Goal: Consume media (video, audio): Consume media (video, audio)

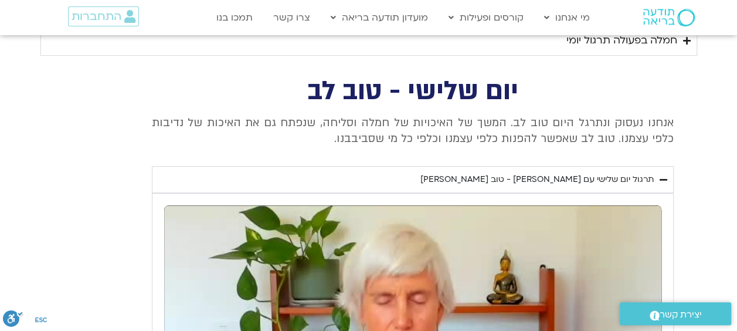
scroll to position [2402, 0]
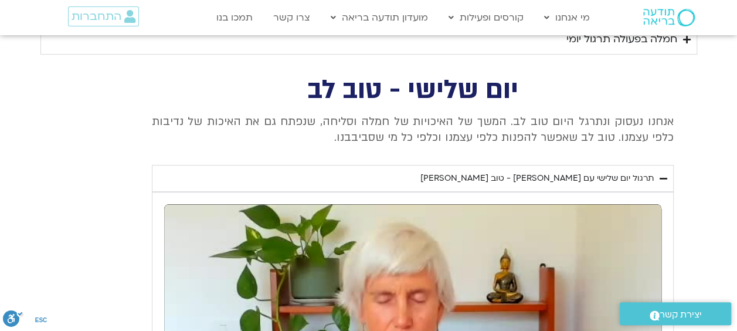
type input "1640.5"
type input "0.036612"
type input "1640.5"
type input "0.168323"
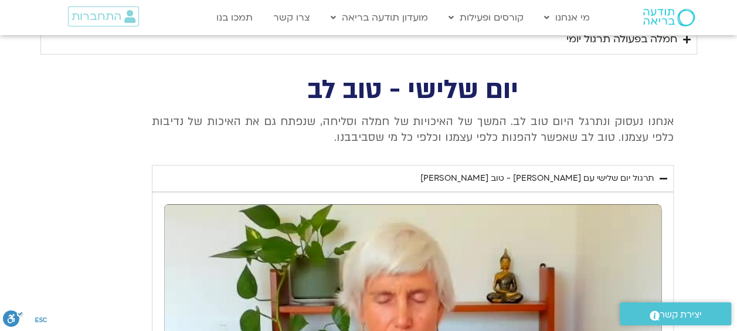
type input "1640.5"
type input "0.301579"
type input "1640.5"
type input "0.431839"
type input "1640.5"
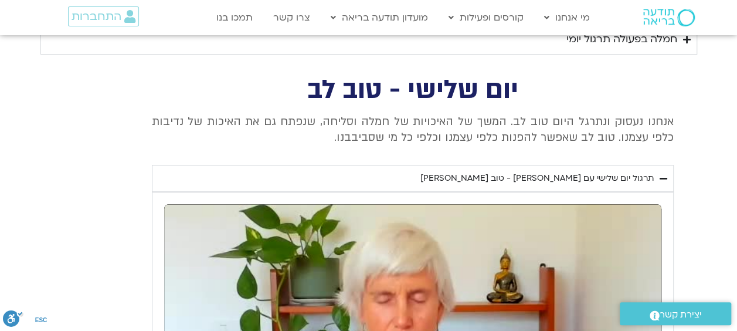
type input "0.560845"
type input "1640.5"
type input "0.696925"
type input "1640.5"
type input "0.82733"
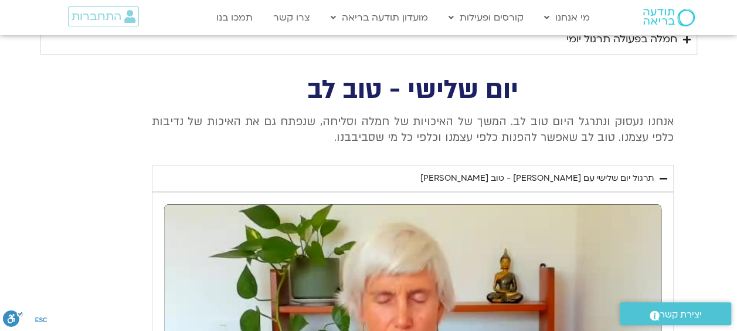
type input "1640.5"
type input "0.959561"
type input "1640.5"
type input "1.08841"
type input "1640.5"
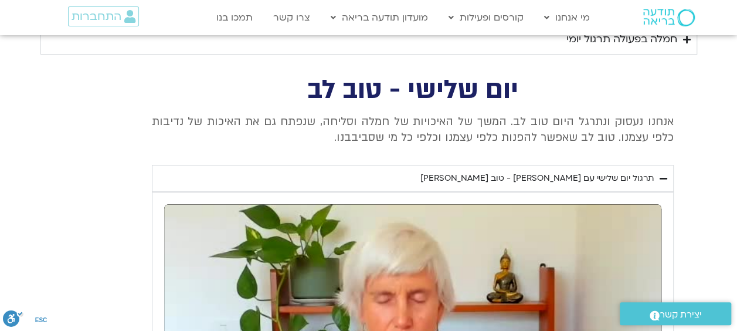
type input "1.224029"
type input "1640.5"
type input "1.355889"
type input "1640.5"
type input "1.493754"
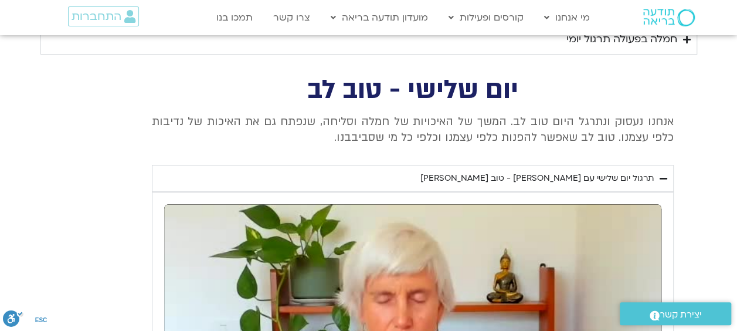
type input "1640.5"
type input "1.63026"
type input "1640.5"
type input "1.75717"
type input "1640.5"
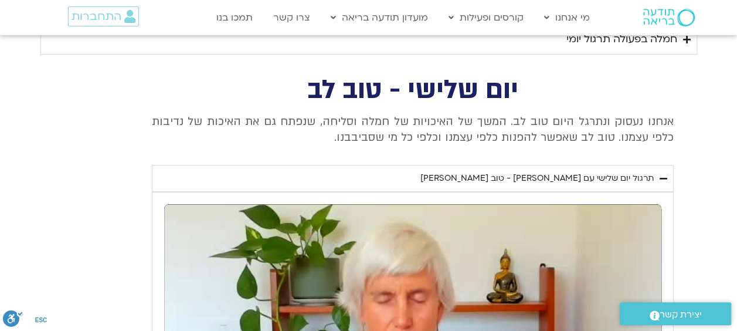
type input "1.893135"
type input "1640.5"
type input "8.74732"
type input "1640.5"
type input "8.771021"
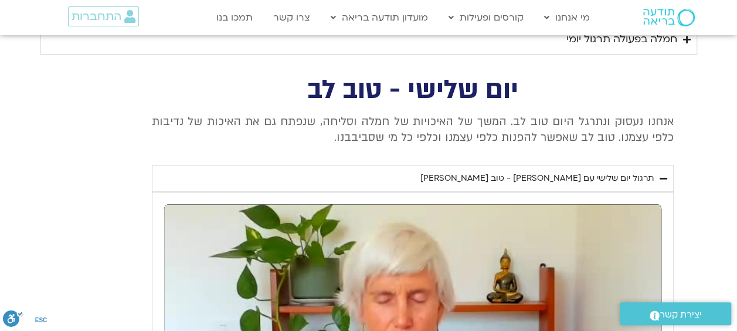
type input "1640.5"
type input "10.457132"
type input "1640.5"
type input "10.851952"
type input "1640.5"
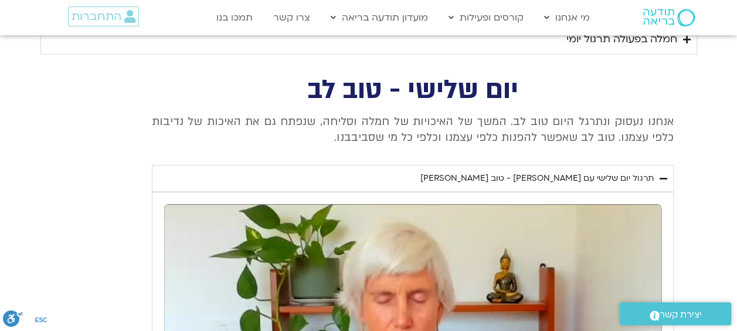
type input "11.007114"
type input "1640.5"
type input "11.160438"
type input "1640.5"
type input "11.266909"
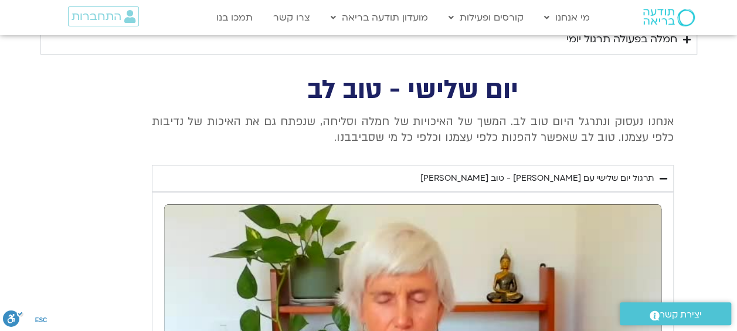
type input "1640.5"
type input "11.397579"
type input "1640.5"
type input "11.537719"
type input "1640.5"
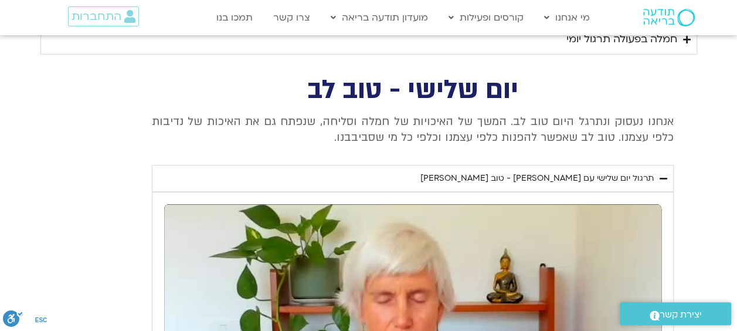
type input "11.670579"
type input "1640.5"
type input "11.802941"
type input "1640.5"
type input "11.929459"
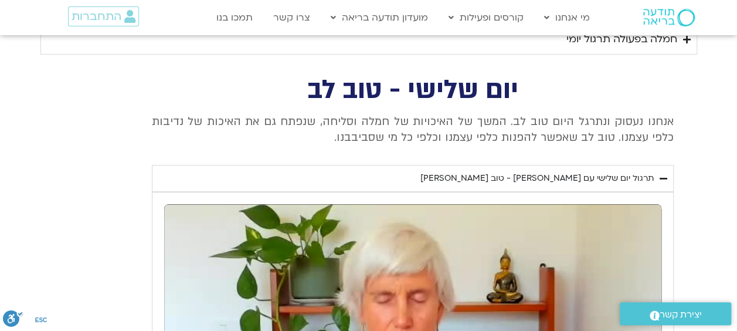
type input "1640.5"
type input "12.078789"
type input "1640.5"
type input "12.204588"
type input "1640.5"
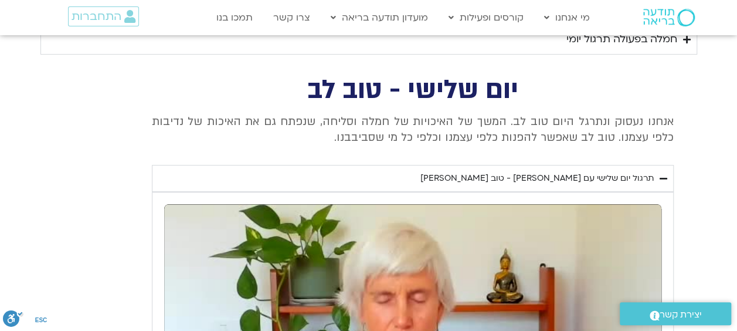
type input "12.353432"
type input "1640.5"
type input "12.465908"
type input "1640.5"
type input "12.607212"
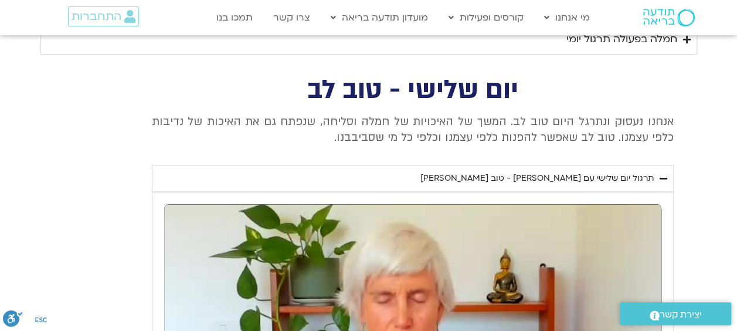
type input "1640.5"
type input "12.736749"
type input "1640.5"
type input "12.861874"
type input "1640.5"
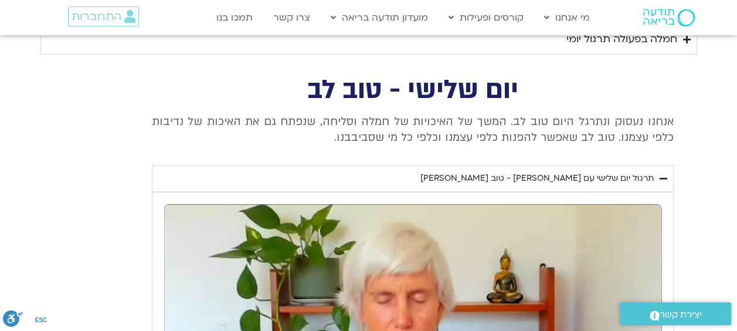
type input "12.991551"
type input "1640.5"
type input "13.122768"
type input "1640.5"
type input "13.254184"
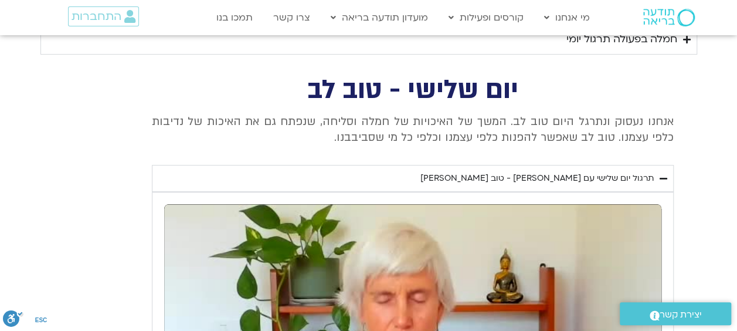
type input "1640.5"
type input "52.4502840909091"
type input "13.387576"
type input "1640.5"
type input "13.525232"
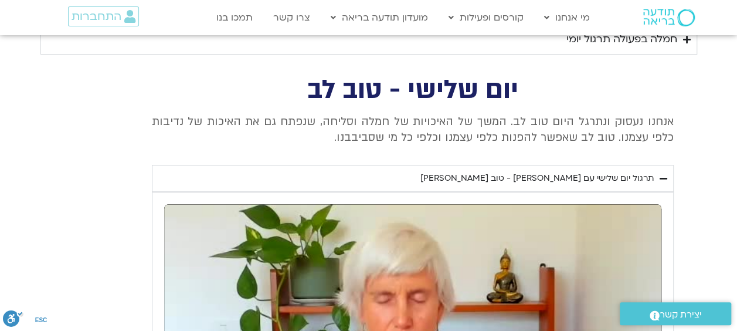
type input "52.4502840909091"
type input "1640.5"
type input "13.656038"
type input "1640.5"
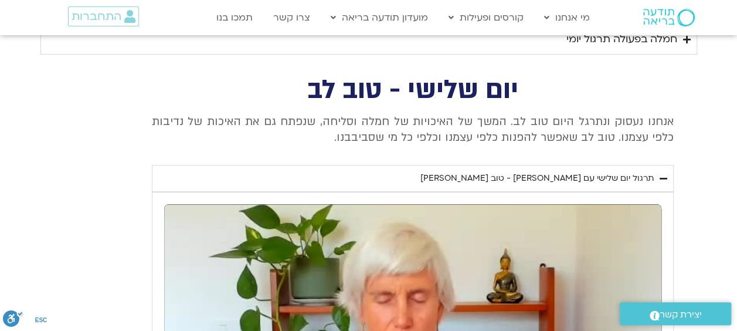
type input "13.792471"
type input "1640.5"
type input "13.932013"
type input "1640.5"
type input "14.060669"
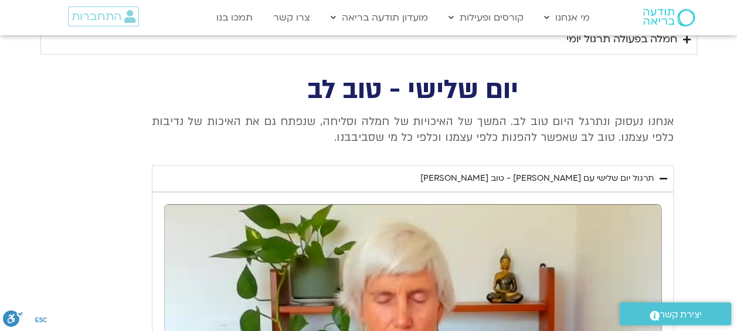
type input "1640.5"
type input "14.192968"
type input "1640.5"
type input "14.32521"
type input "1640.5"
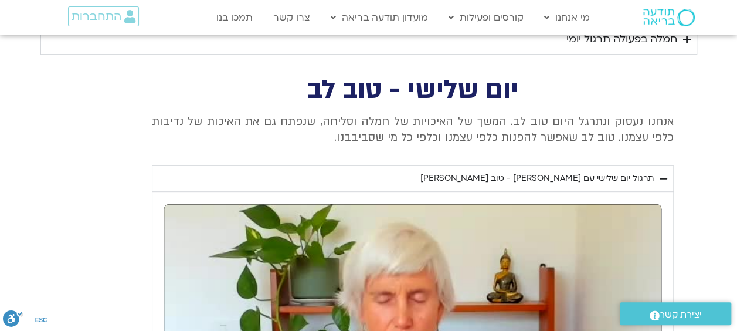
type input "14.464585"
type input "1640.5"
type input "14.602815"
type input "1640.5"
type input "14.730866"
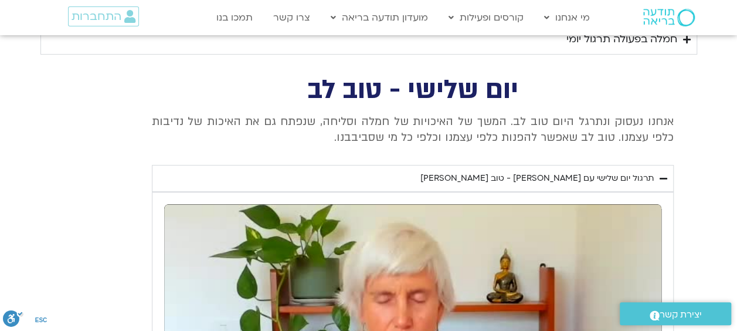
type input "1640.5"
type input "14.870639"
type input "1640.5"
type input "15.004792"
type input "1640.5"
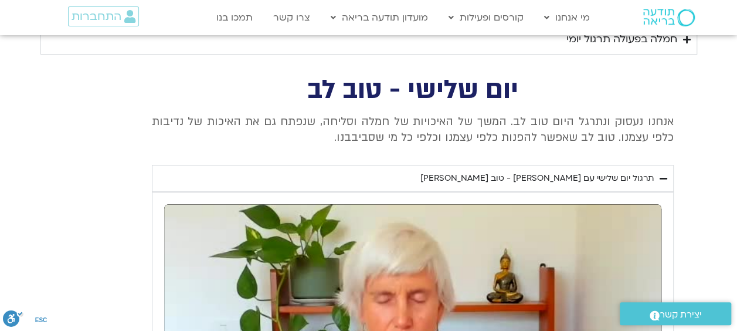
type input "44.1169507575758"
type input "15.130085"
type input "1640.5"
type input "15.261882"
type input "44.1169507575758"
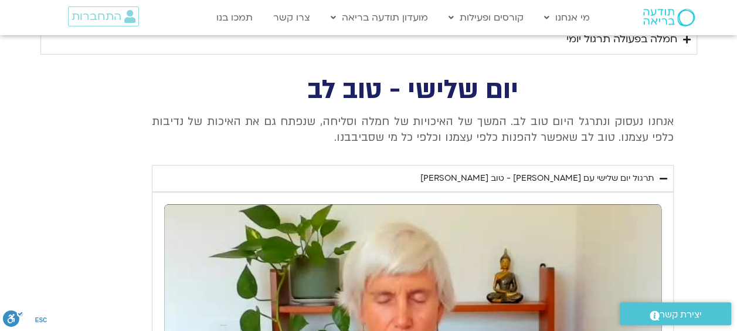
type input "1640.5"
type input "15.393078"
type input "1640.5"
type input "15.523419"
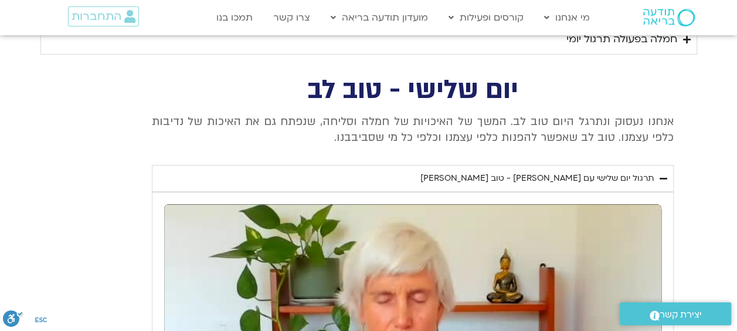
type input "1640.5"
type input "15.686473"
type input "1640.5"
type input "15.819912"
type input "1640.5"
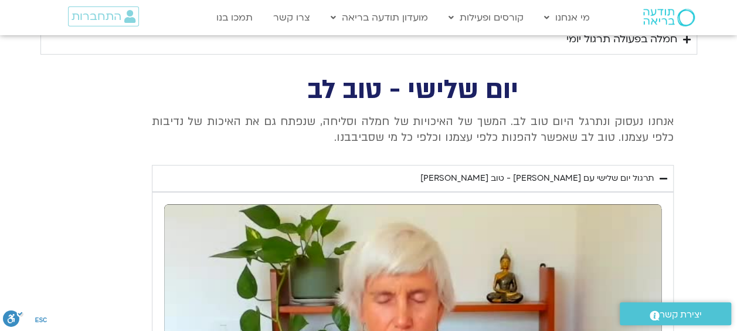
type input "15.93608"
type input "1640.5"
type input "16.103595"
type input "1640.5"
type input "16.210746"
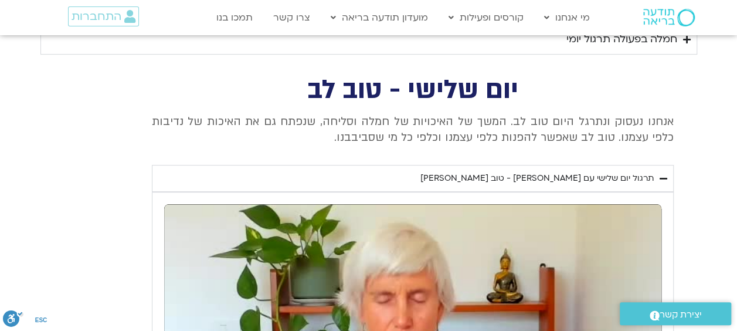
type input "1640.5"
type input "16.370842"
type input "1640.5"
type input "16.486845"
type input "1640.5"
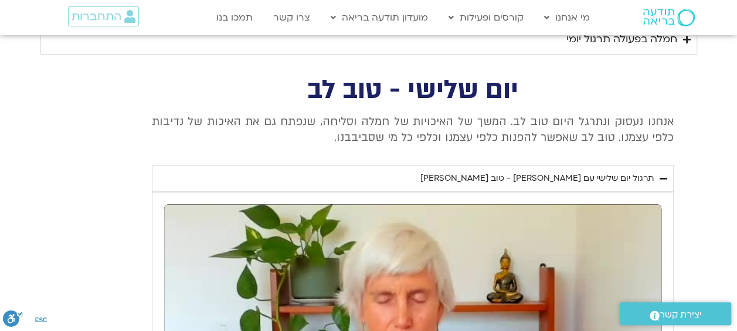
type input "16.609555"
type input "1640.5"
type input "16.738208"
type input "1640.5"
type input "16.871079"
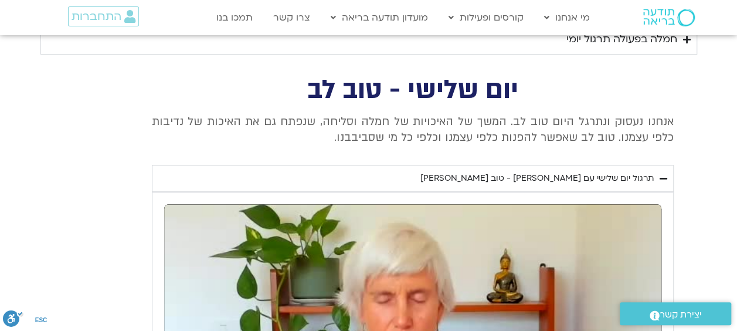
type input "1640.5"
type input "17.004809"
type input "1640.5"
type input "17.13047"
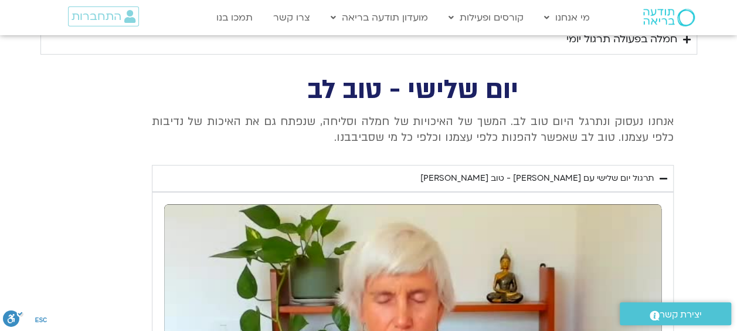
type input "1640.5"
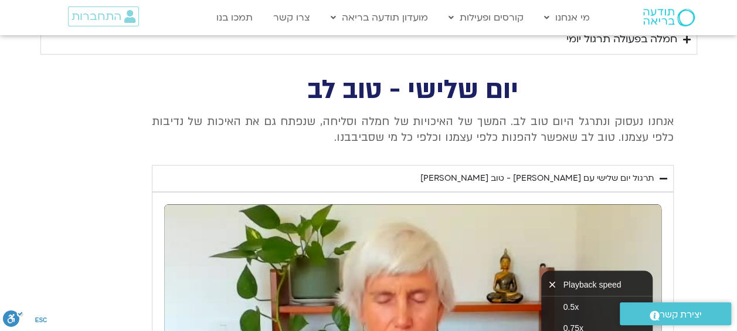
type input "17.273051"
type input "1640.5"
type input "17.406631"
type input "1640.5"
type input "17.538864"
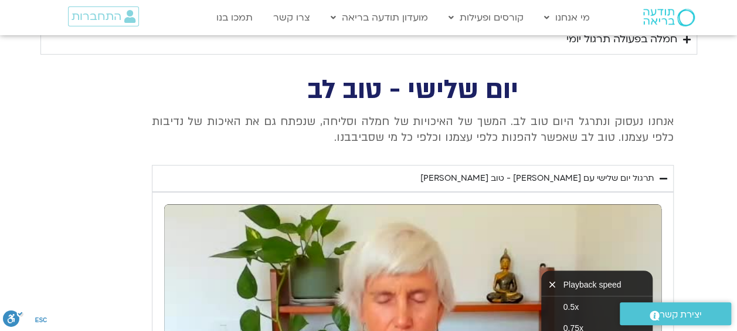
type input "1640.5"
type input "17.691751"
type input "1640.5"
type input "17.806473"
type input "1640.5"
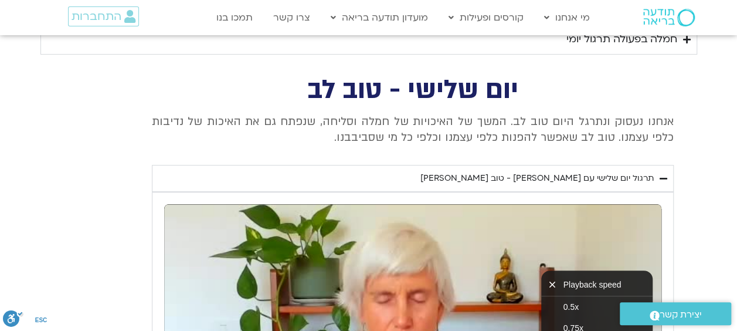
type input "17.939746"
type input "1640.5"
type input "18.093689"
type input "1640.5"
type input "18.220705"
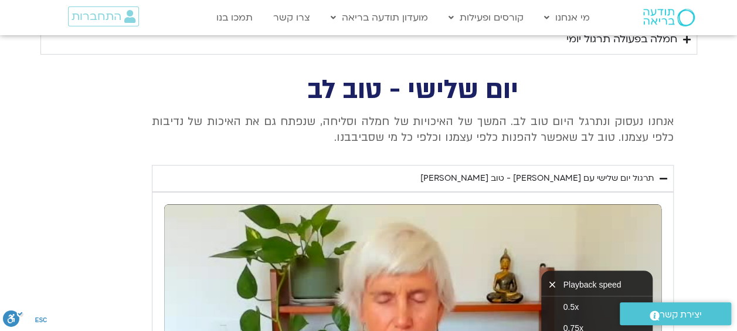
type input "1640.5"
type input "18.338324"
type input "1640.5"
type input "18.468363"
type input "1640.5"
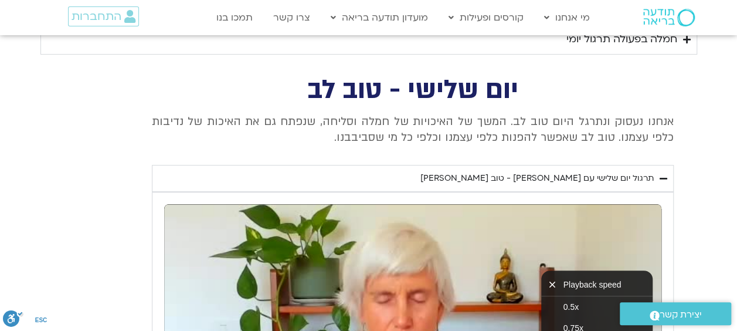
type input "18.609017"
type input "1640.5"
type input "18.735458"
type input "1640.5"
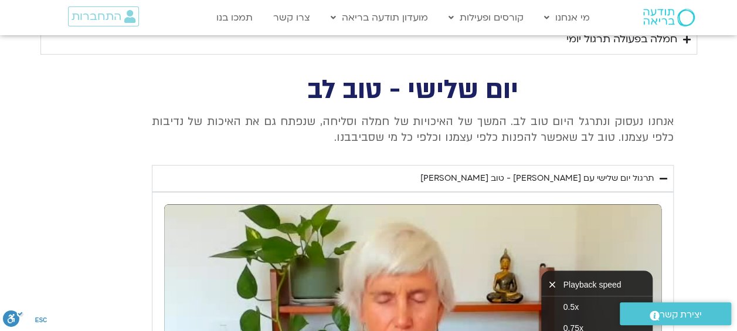
type input "18.874981"
type input "1640.5"
type input "19.007161"
type input "1640.5"
type input "19.206242"
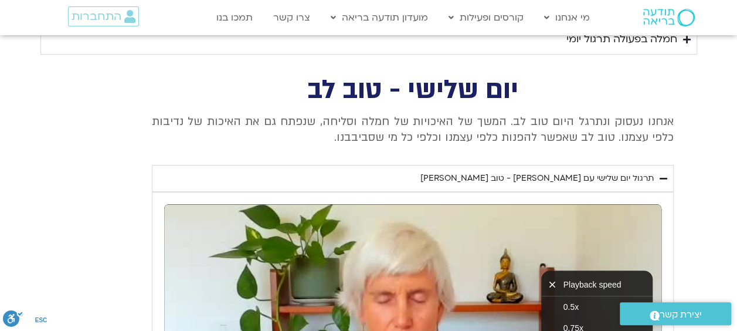
type input "1640.5"
type input "19.349171"
type input "1640.5"
type input "19.539521"
type input "1640.5"
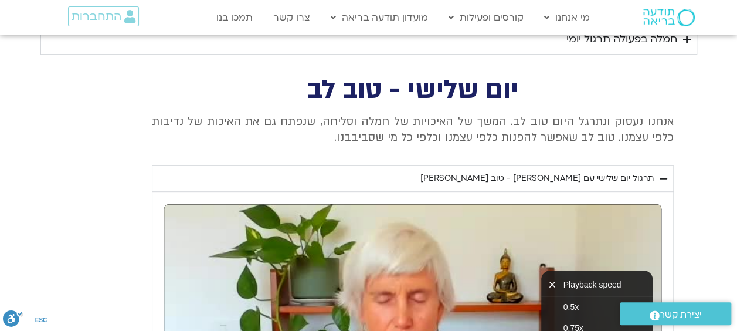
type input "19.675158"
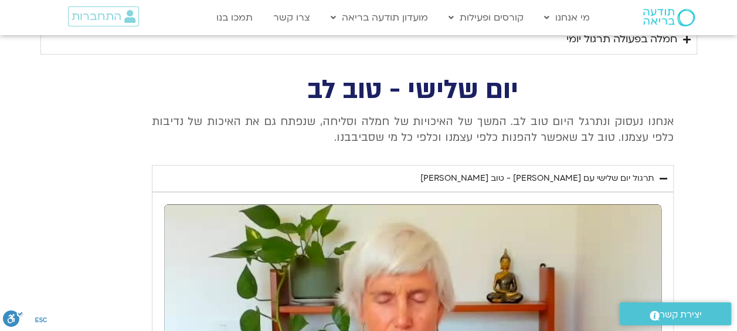
click at [703, 168] on section "יום שלישי - טוב [PERSON_NAME] אנחנו נעסוק ונתרגל היום טוב [PERSON_NAME]. המשך ש…" at bounding box center [368, 327] width 737 height 499
type input "1640.5"
type input "110.762538"
type input "1640.5"
type input "110.929867"
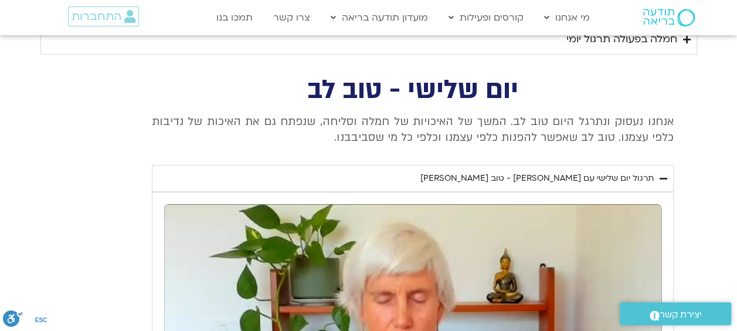
type input "1640.5"
type input "111.097664"
type input "1640.5"
type input "111.265207"
type input "1640.5"
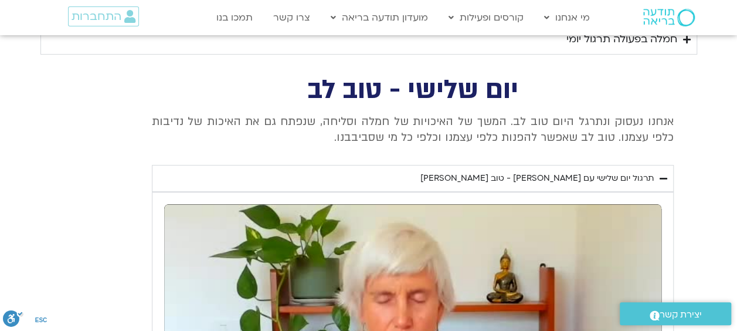
type input "111.42785"
type input "1640.5"
type input "111.594385"
type input "1640.5"
type input "111.765934"
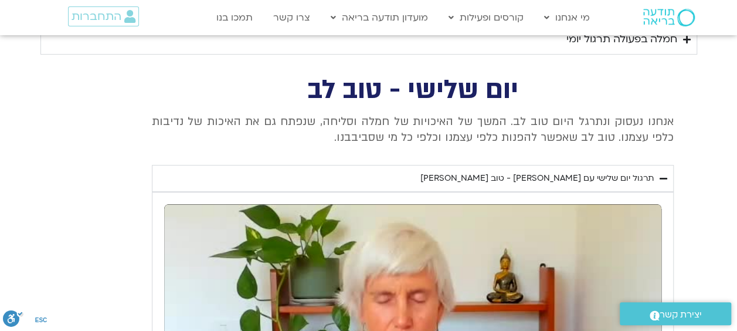
type input "1640.5"
type input "111.927373"
type input "1640.5"
type input "112.091243"
type input "1640.5"
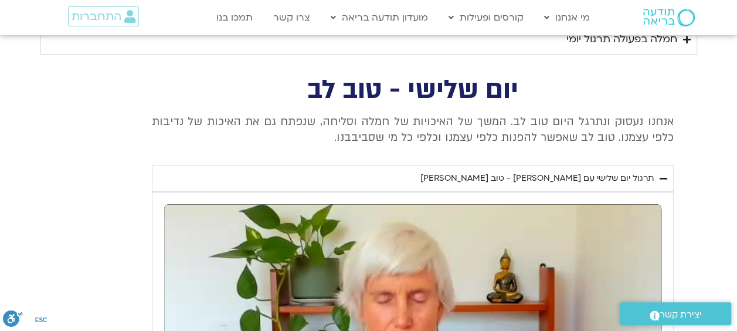
type input "112.250241"
type input "1640.5"
type input "112.419585"
type input "1640.5"
type input "112.592515"
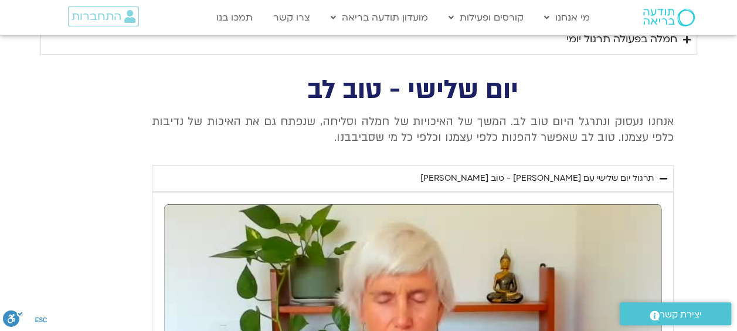
type input "1640.5"
type input "112.760403"
type input "1640.5"
type input "112.922755"
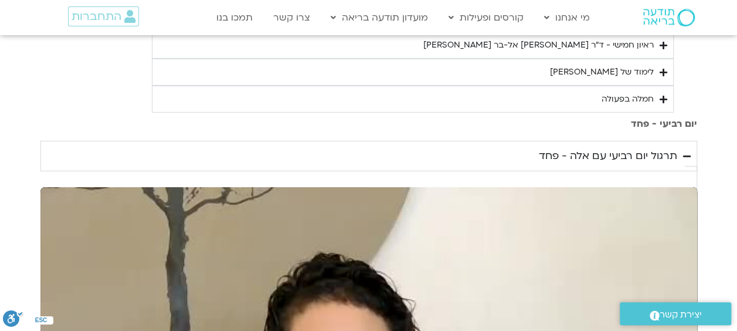
scroll to position [1816, 0]
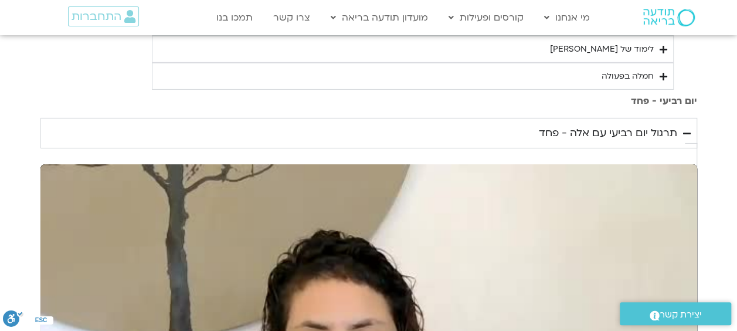
click at [601, 124] on div "תרגול יום רביעי עם אלה - פחד" at bounding box center [608, 133] width 138 height 18
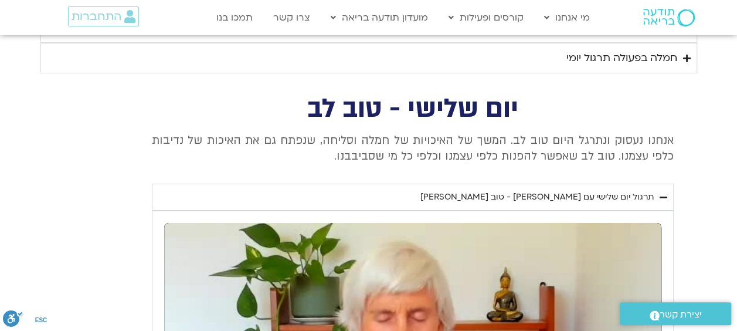
scroll to position [1980, 0]
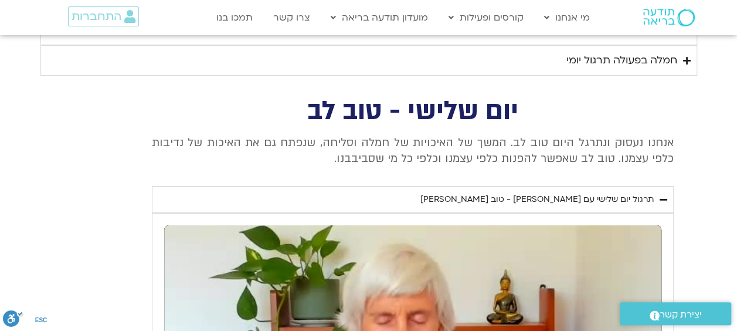
click at [560, 192] on div "תרגול יום שלישי עם [PERSON_NAME] - טוב [PERSON_NAME]" at bounding box center [536, 199] width 233 height 14
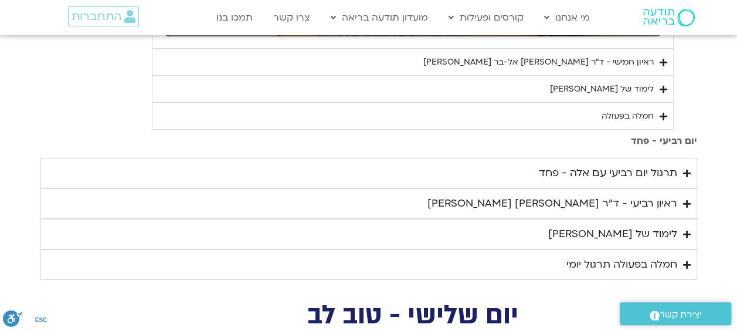
scroll to position [1769, 0]
